Goal: Navigation & Orientation: Find specific page/section

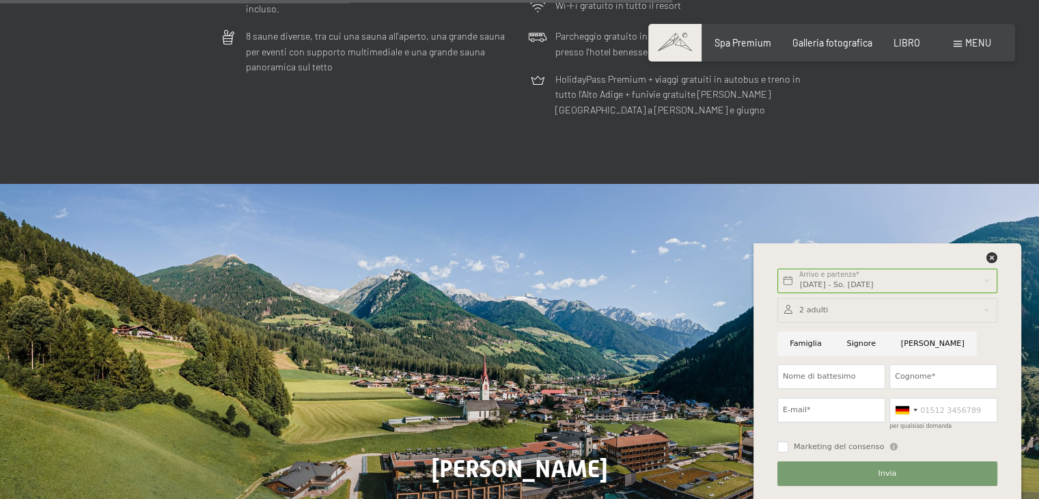
click at [675, 42] on span at bounding box center [674, 43] width 53 height 38
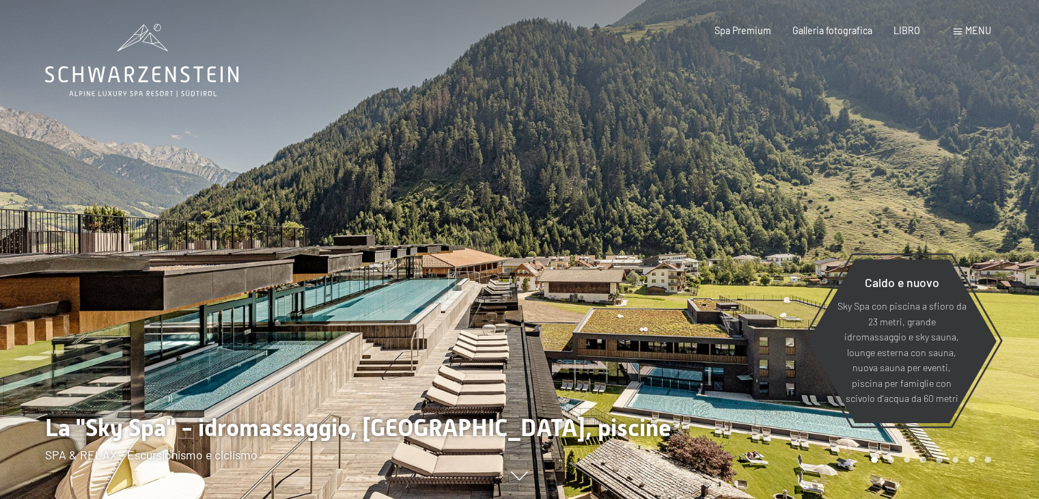
click at [654, 228] on div at bounding box center [780, 249] width 520 height 499
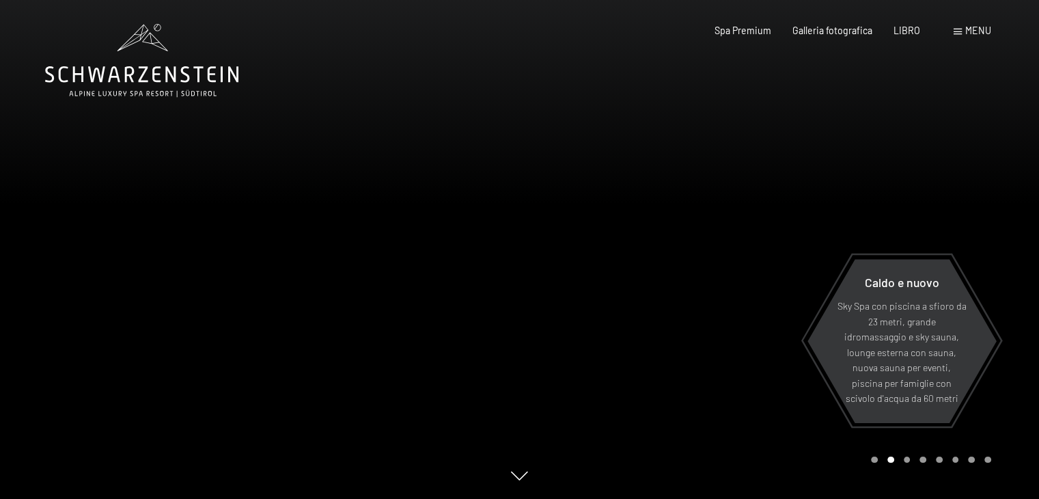
click at [764, 296] on div at bounding box center [780, 249] width 520 height 499
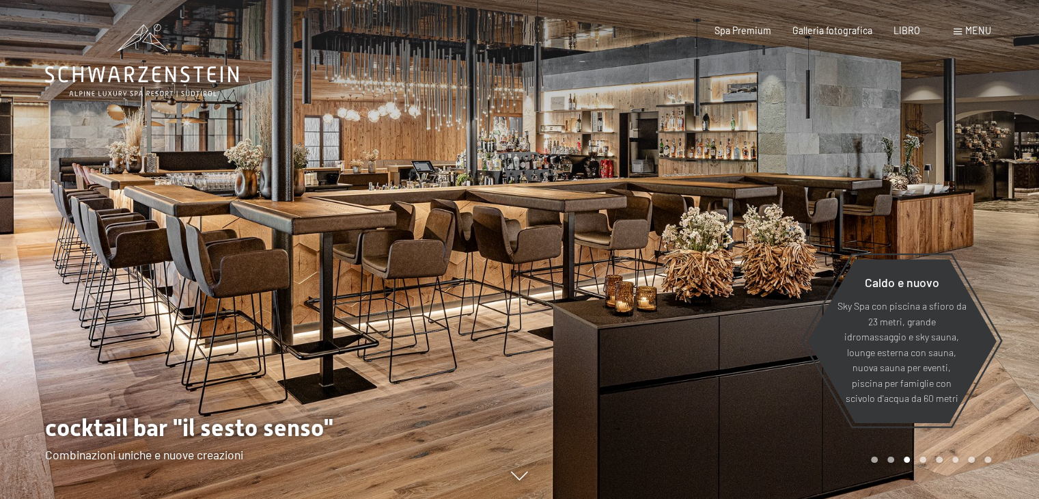
click at [768, 281] on div at bounding box center [780, 249] width 520 height 499
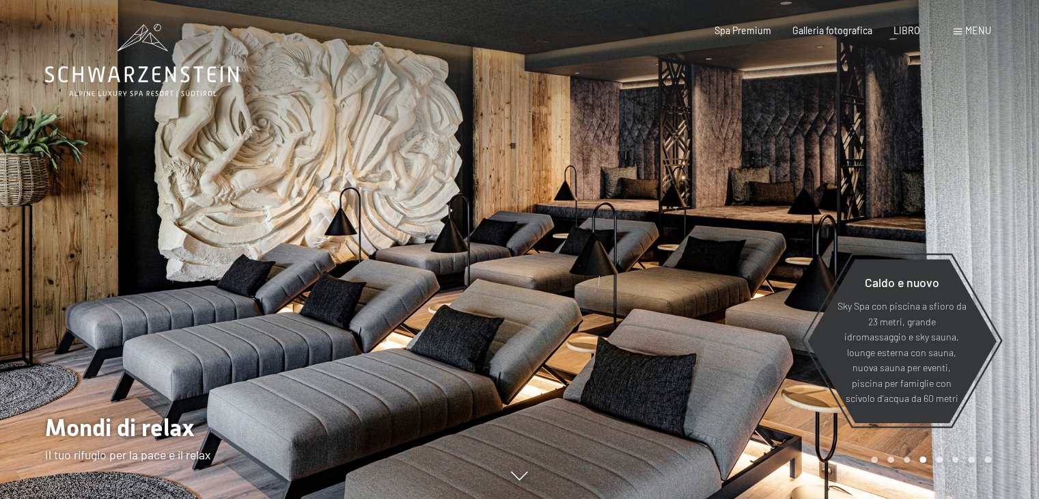
click at [768, 279] on div at bounding box center [780, 249] width 520 height 499
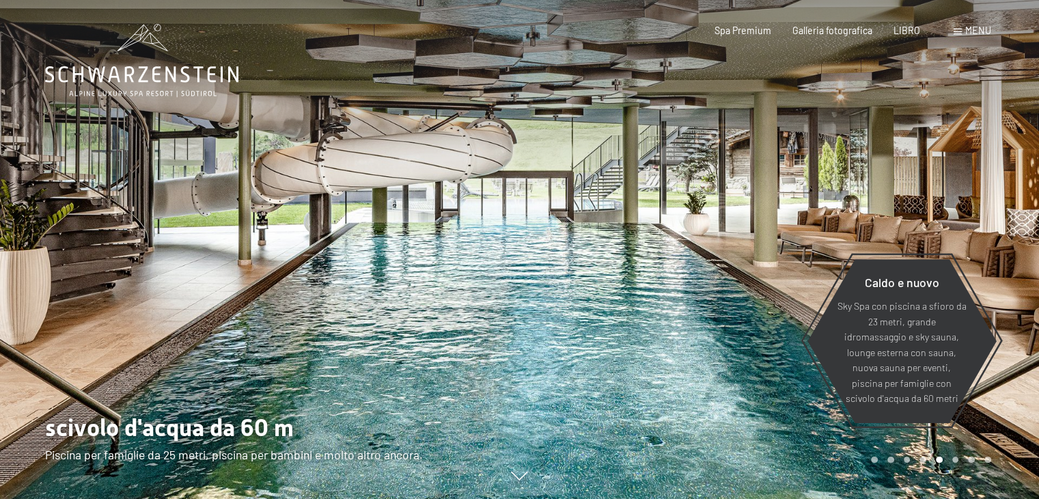
click at [768, 279] on div at bounding box center [780, 249] width 520 height 499
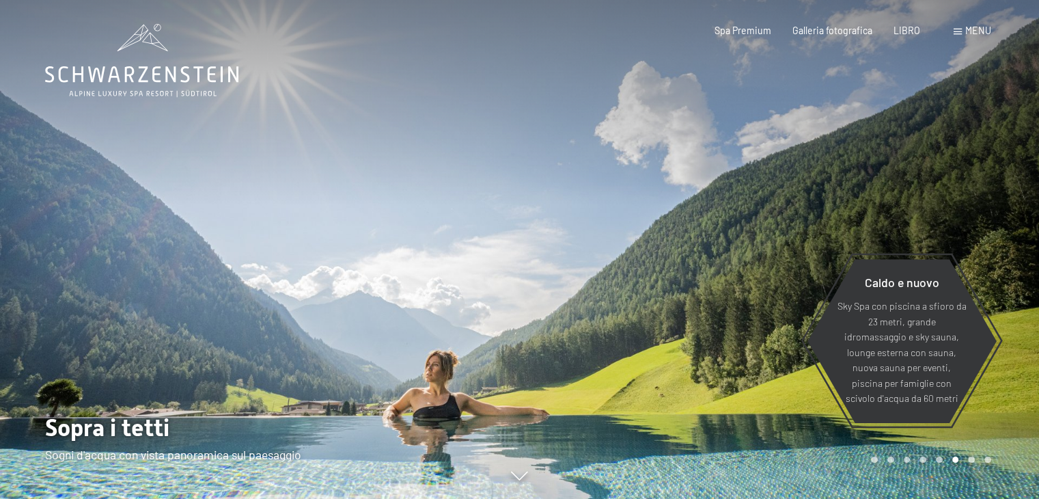
click at [768, 279] on div at bounding box center [780, 249] width 520 height 499
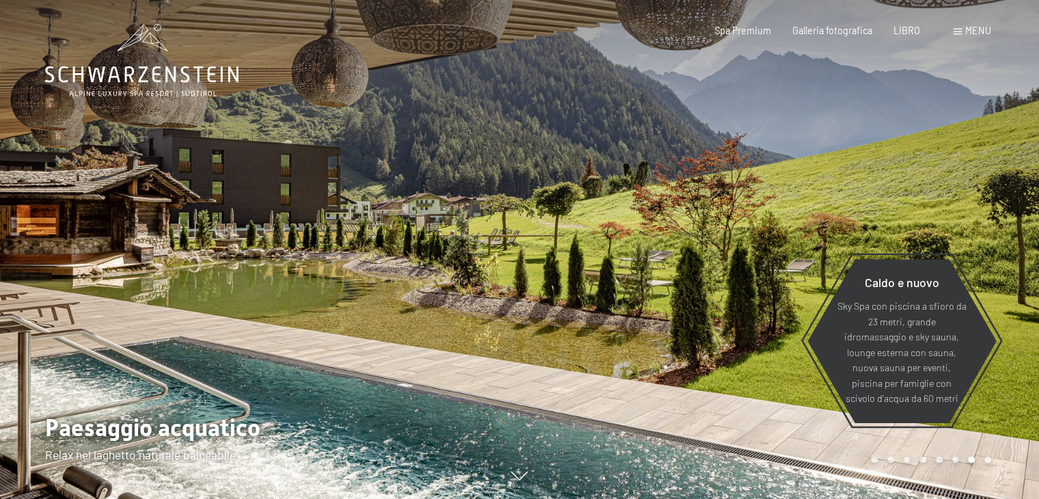
click at [768, 279] on div at bounding box center [780, 249] width 520 height 499
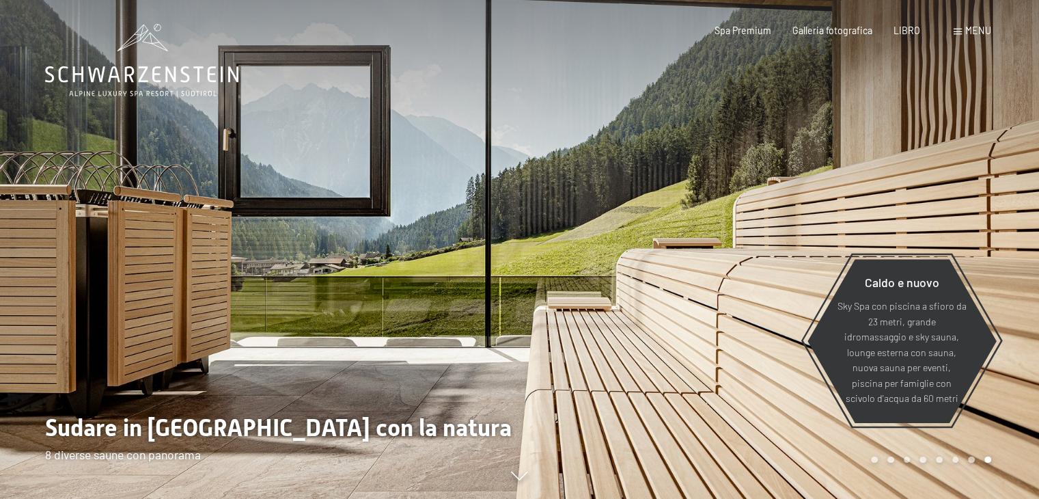
click at [768, 278] on div at bounding box center [780, 249] width 520 height 499
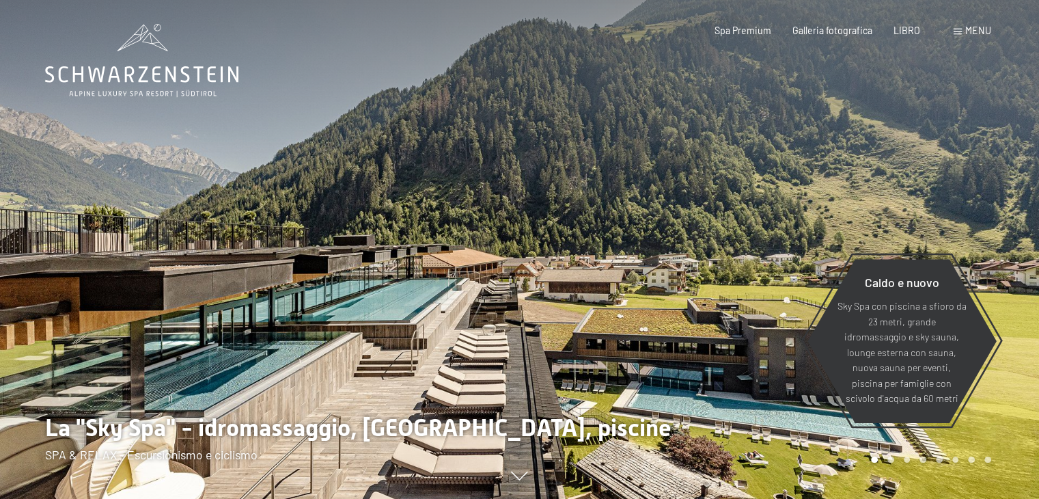
click at [768, 278] on div at bounding box center [780, 249] width 520 height 499
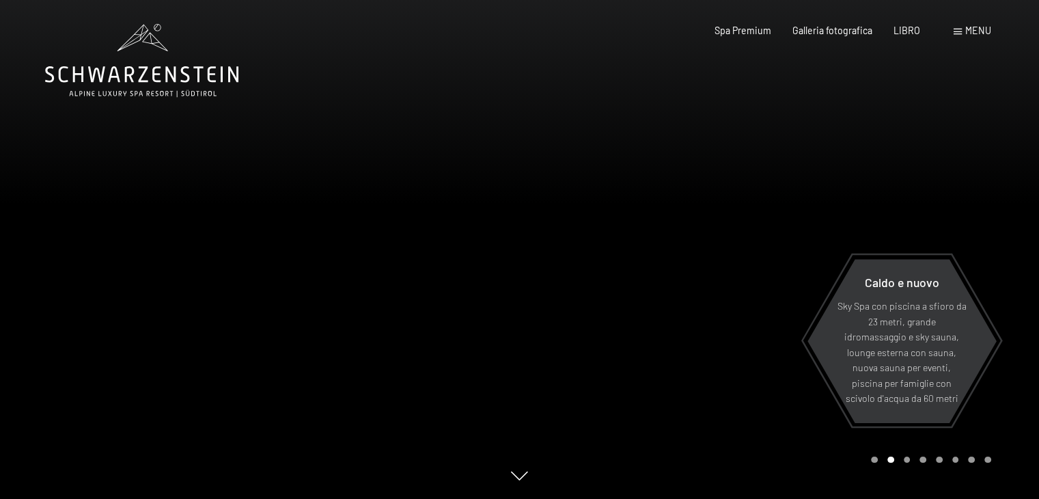
click at [768, 278] on div at bounding box center [780, 249] width 520 height 499
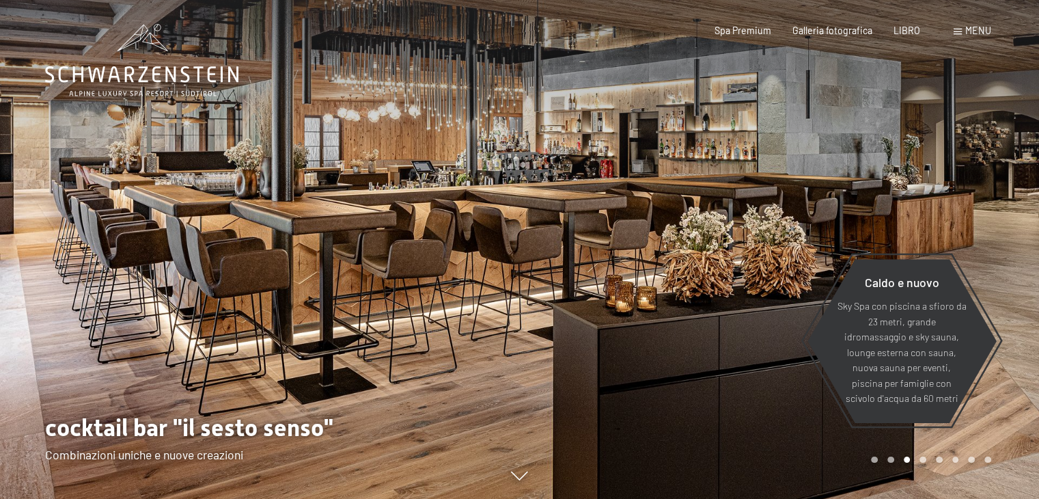
click at [515, 480] on icon at bounding box center [519, 481] width 17 height 9
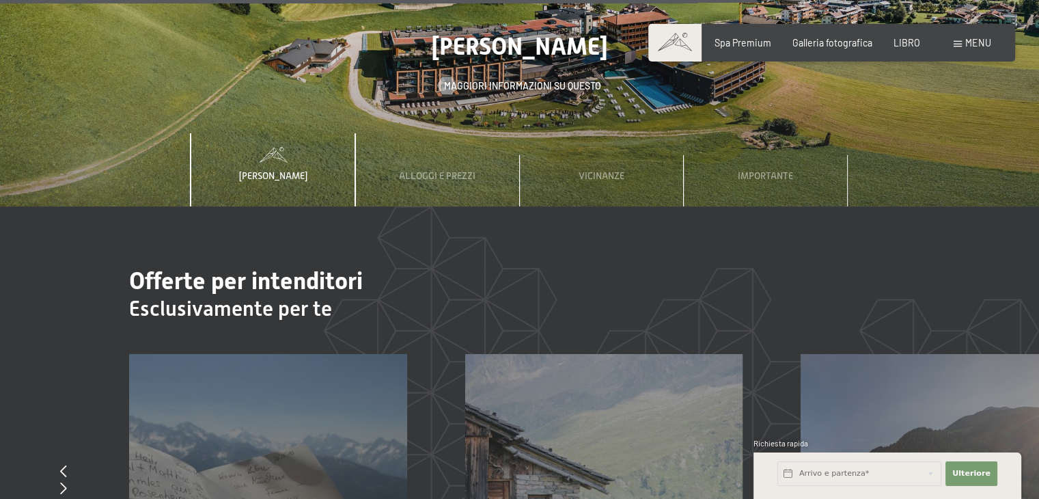
scroll to position [4496, 0]
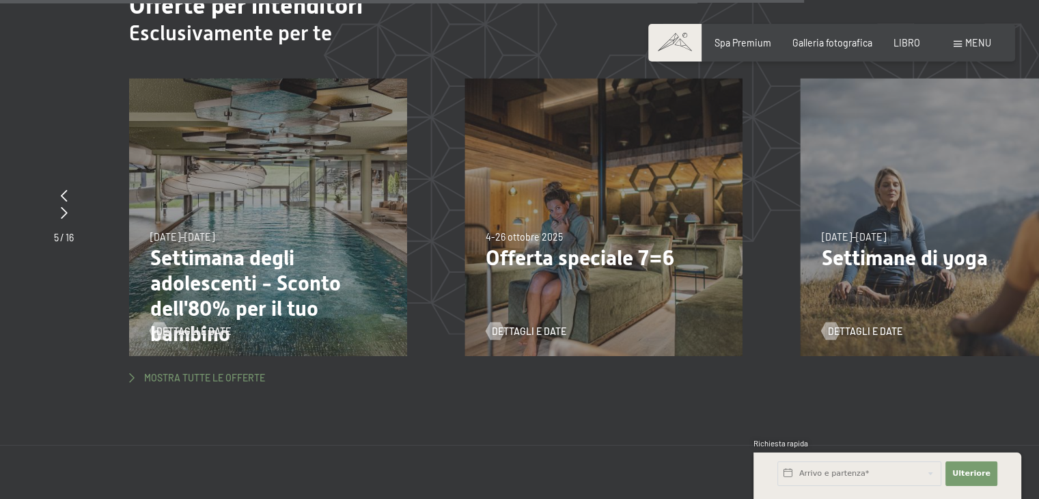
click at [191, 372] on font "Mostra tutte le offerte" at bounding box center [204, 378] width 121 height 12
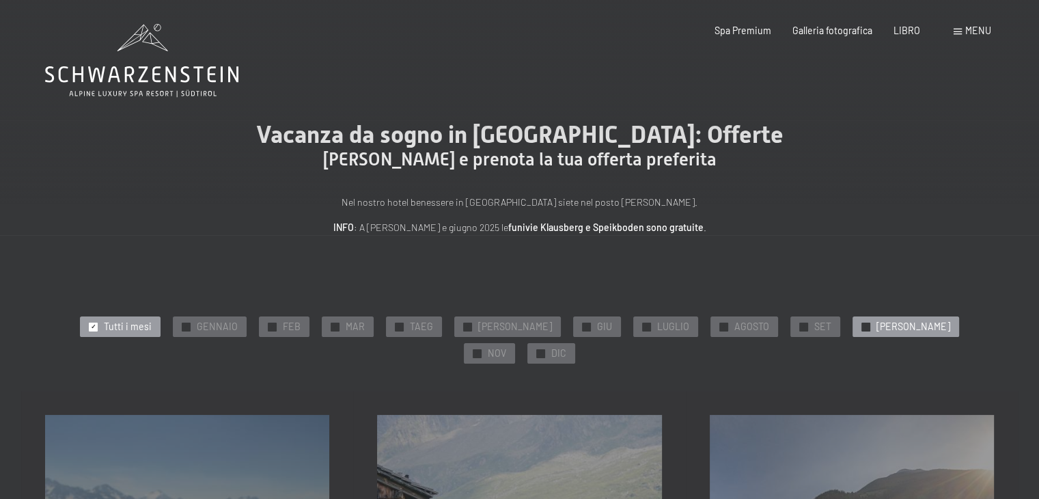
click at [876, 328] on font "[PERSON_NAME]" at bounding box center [913, 326] width 74 height 12
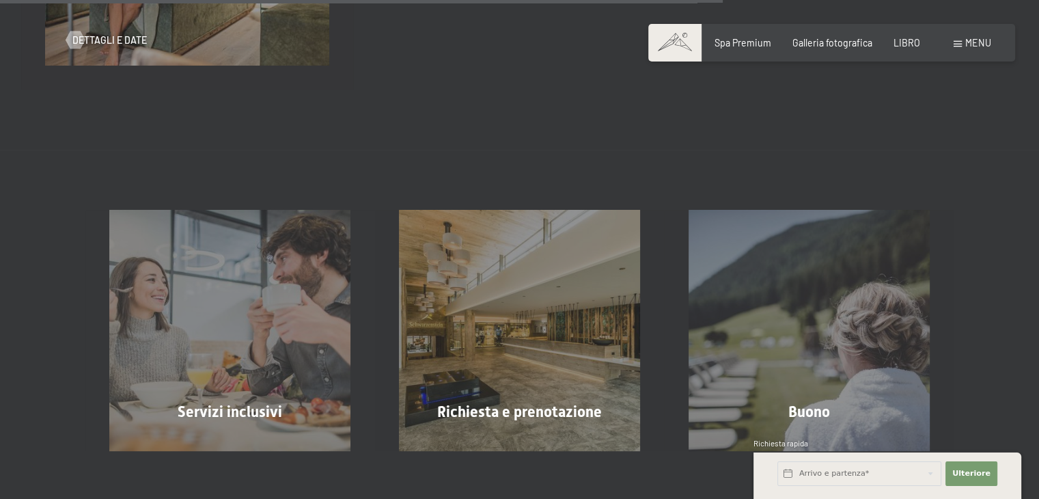
scroll to position [956, 0]
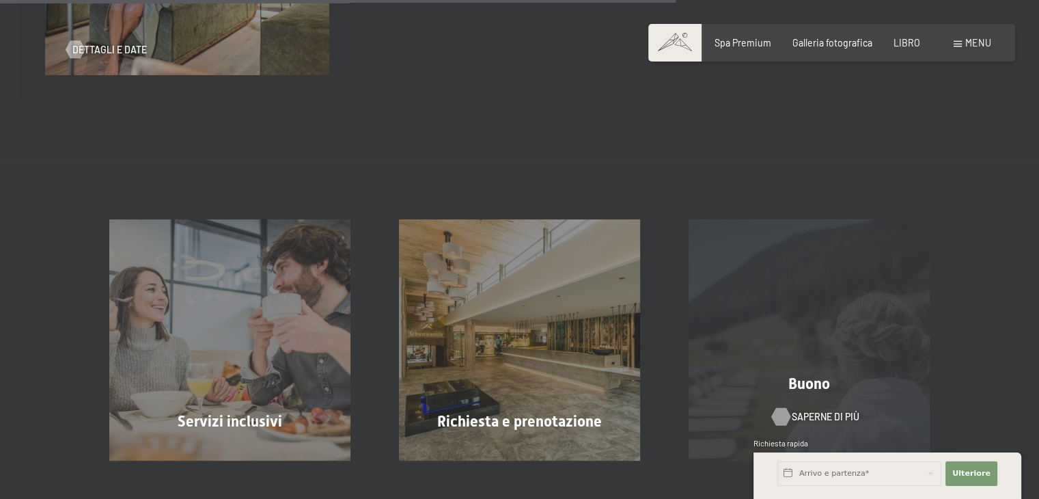
click at [822, 410] on font "Saperne di più" at bounding box center [826, 416] width 68 height 12
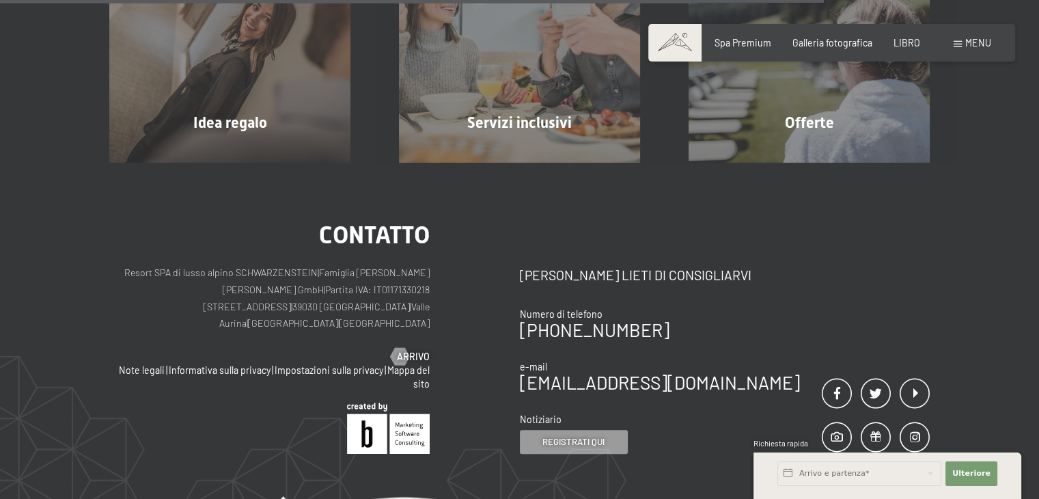
scroll to position [917, 0]
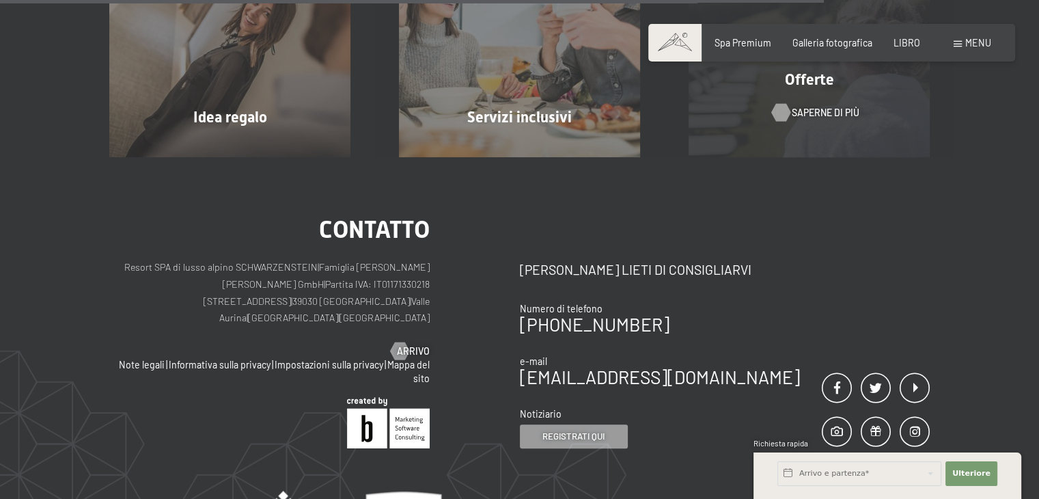
click at [814, 113] on font "Saperne di più" at bounding box center [826, 113] width 68 height 12
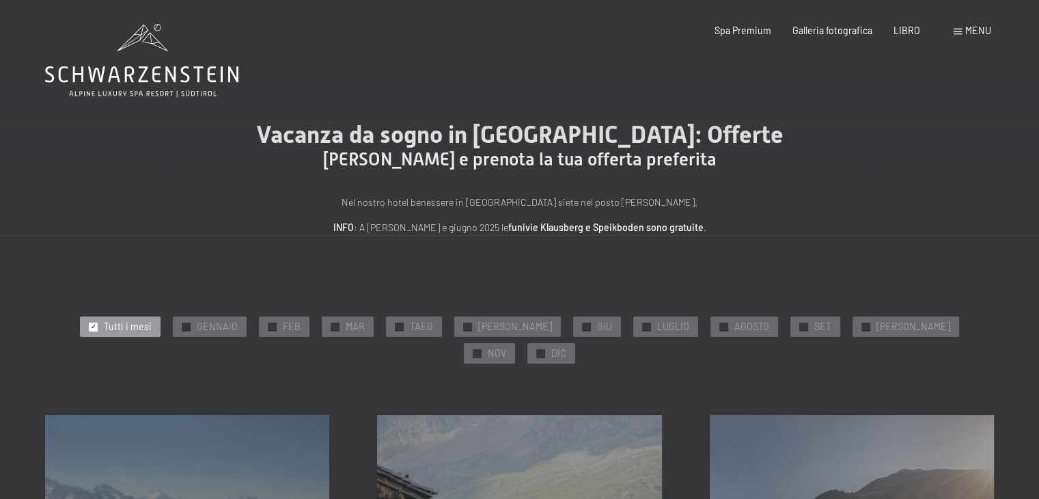
click at [109, 72] on icon at bounding box center [141, 60] width 193 height 73
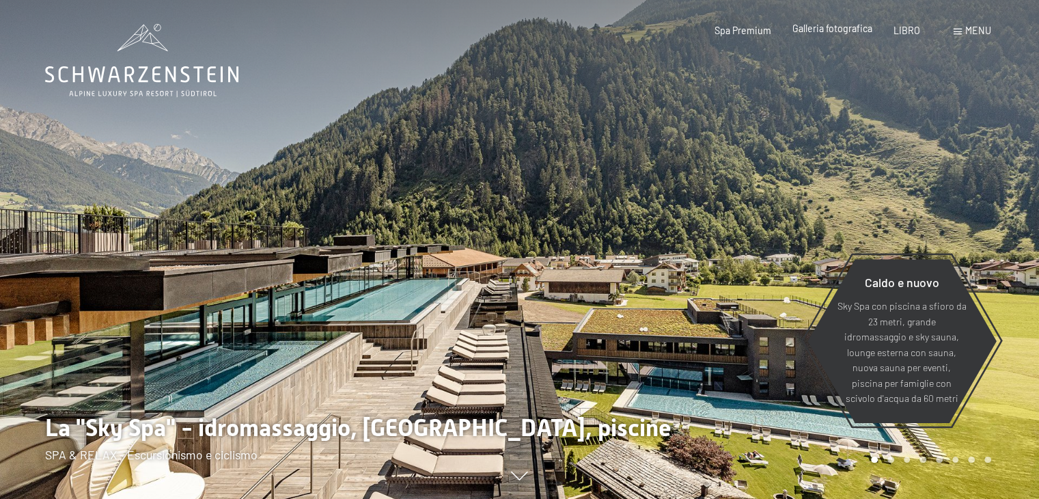
click at [823, 29] on font "Galleria fotografica" at bounding box center [832, 29] width 80 height 12
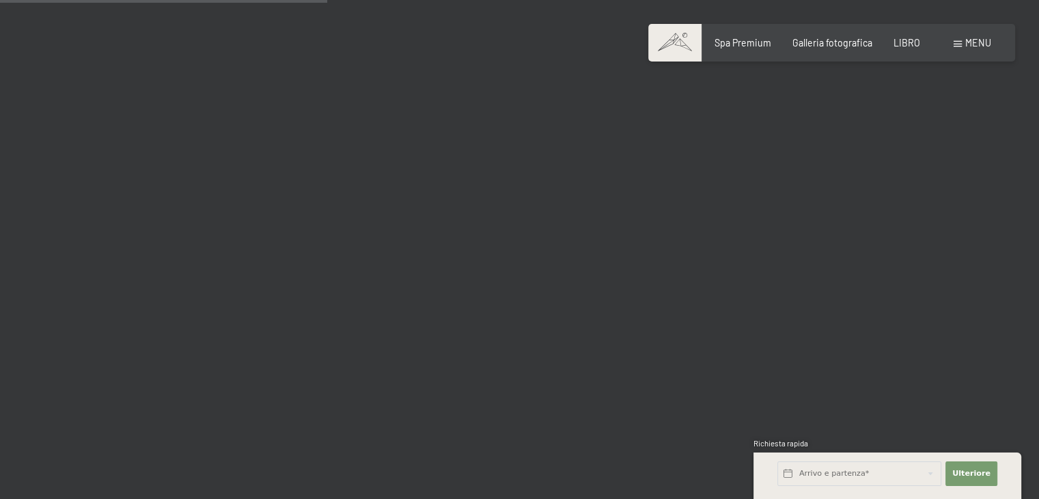
scroll to position [4644, 0]
